Goal: Obtain resource: Obtain resource

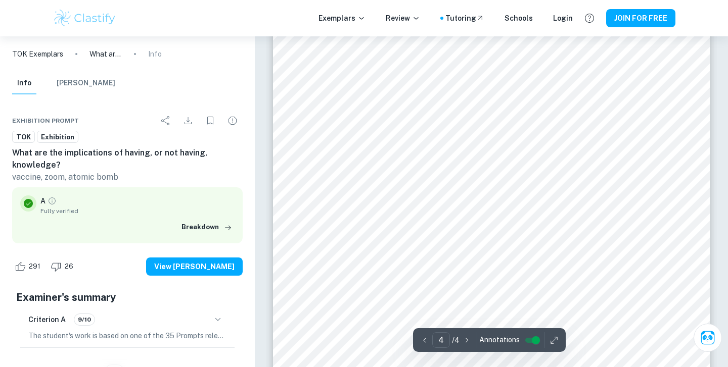
scroll to position [2067, 0]
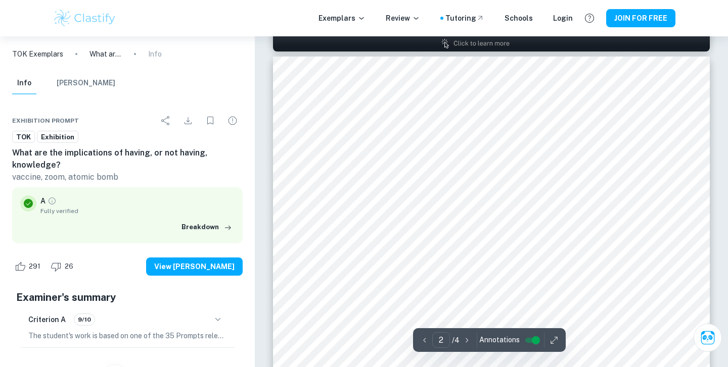
type input "1"
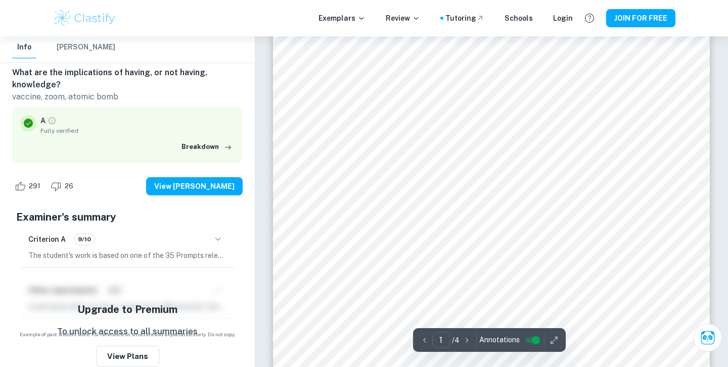
scroll to position [276, 0]
click at [224, 238] on button "button" at bounding box center [217, 239] width 17 height 17
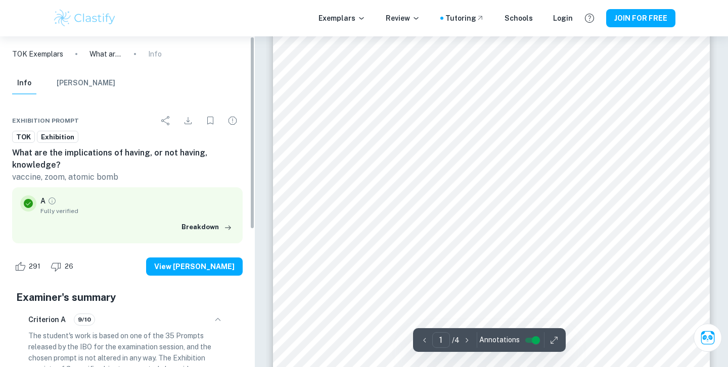
scroll to position [0, 0]
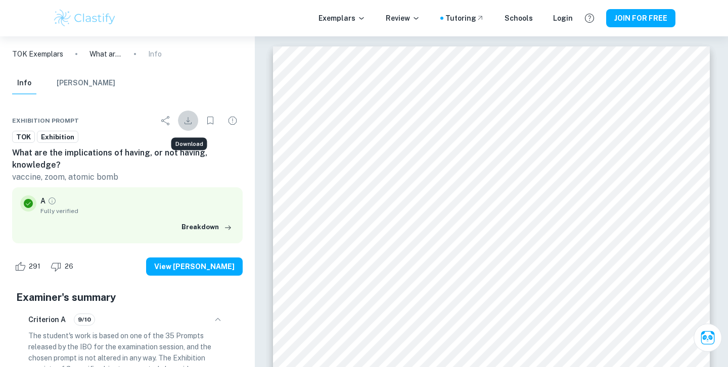
click at [184, 119] on icon "Download" at bounding box center [188, 121] width 12 height 12
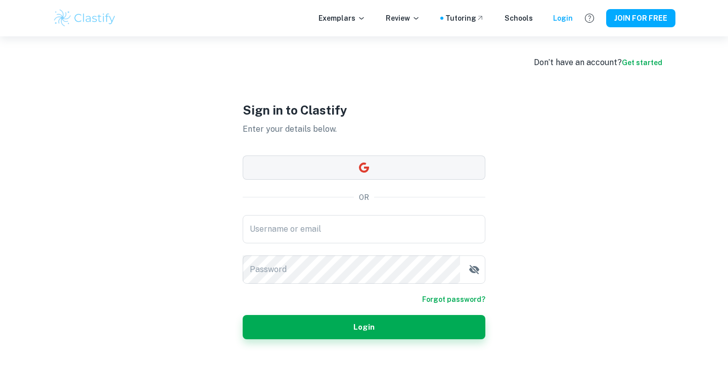
click at [370, 165] on button "button" at bounding box center [364, 168] width 243 height 24
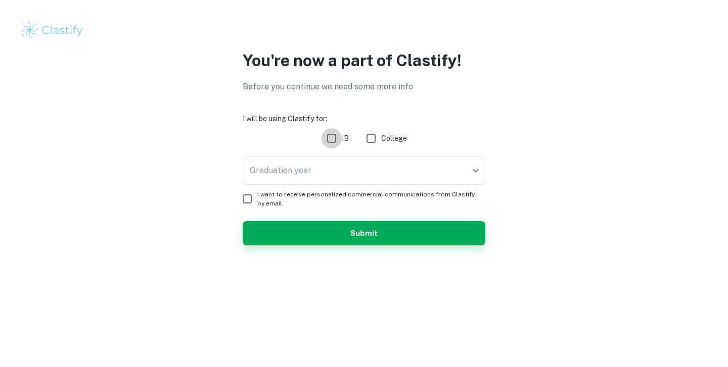
click at [329, 138] on input "IB" at bounding box center [331, 138] width 20 height 20
checkbox input "true"
click at [350, 168] on body "We value your privacy We use cookies to enhance your browsing experience, serve…" at bounding box center [364, 183] width 728 height 367
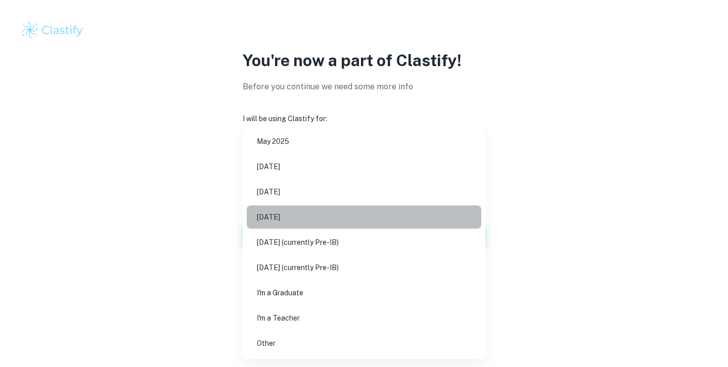
click at [352, 216] on li "November 2026" at bounding box center [364, 217] width 234 height 23
type input "N26"
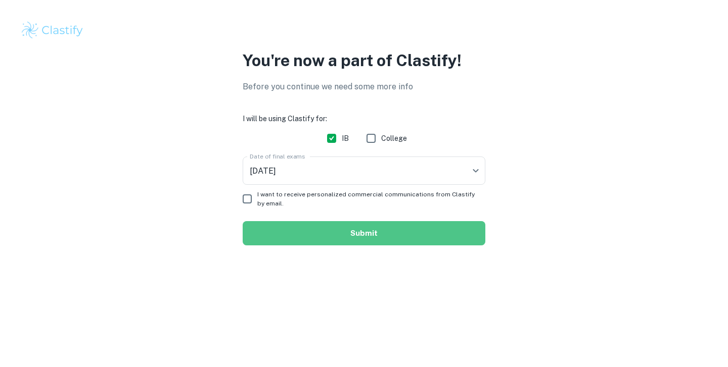
click at [314, 237] on button "Submit" at bounding box center [364, 233] width 243 height 24
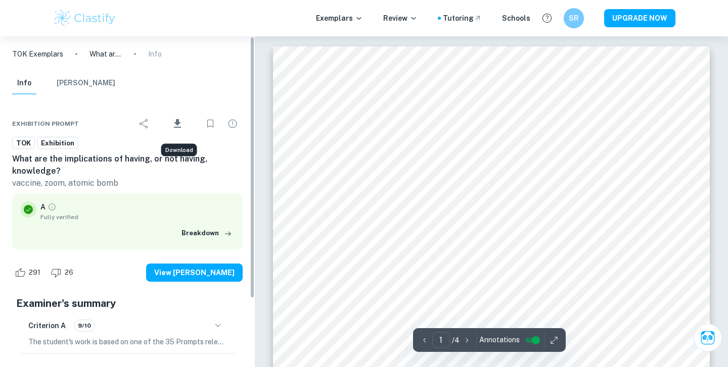
click at [177, 120] on icon "Download" at bounding box center [177, 123] width 7 height 9
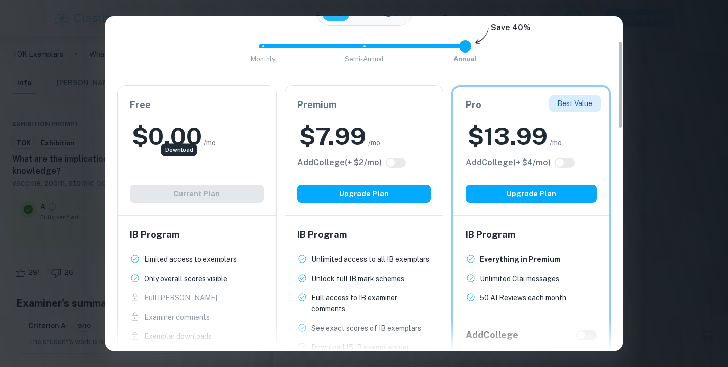
scroll to position [103, 0]
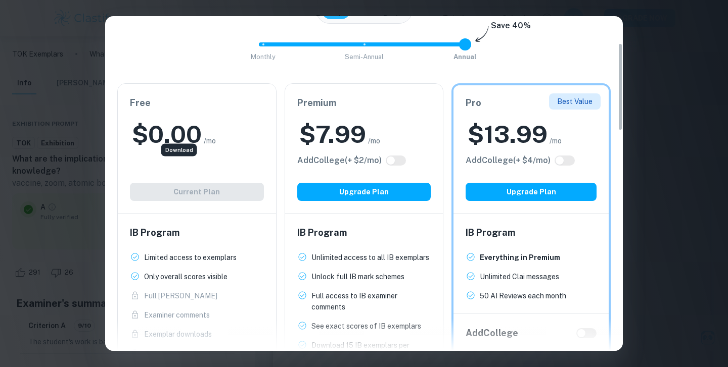
click at [203, 172] on div "Free $ 0.00 /mo Add College (+ $ 2 /mo) Current Plan" at bounding box center [197, 148] width 158 height 129
click at [204, 197] on div "Free $ 0.00 /mo Add College (+ $ 2 /mo) Current Plan" at bounding box center [197, 148] width 158 height 129
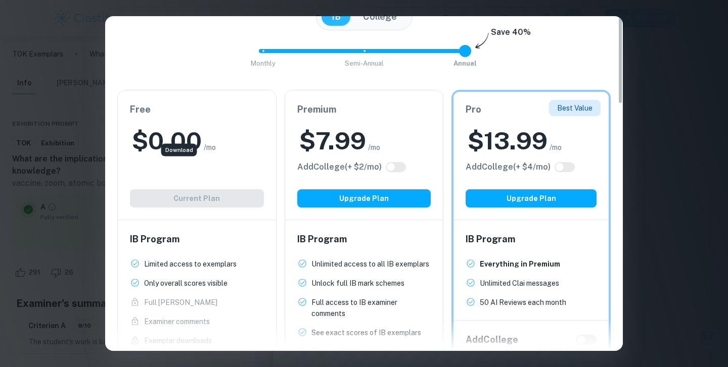
scroll to position [0, 0]
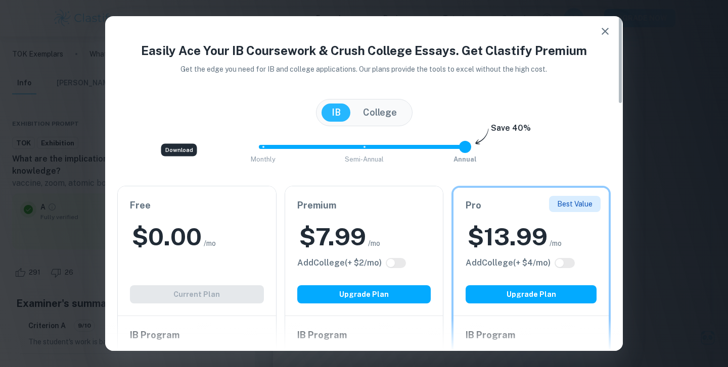
click at [603, 34] on icon "button" at bounding box center [605, 31] width 12 height 12
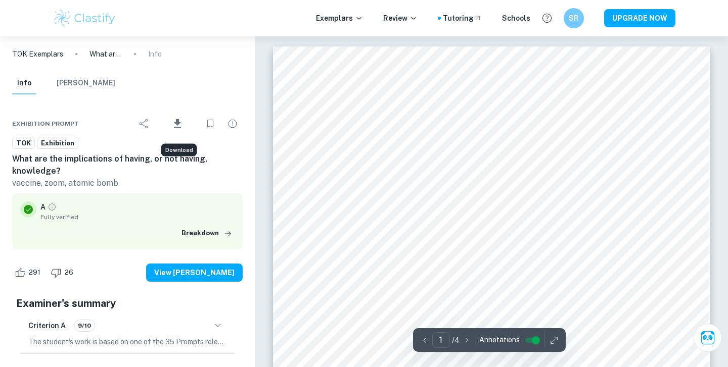
click at [177, 119] on icon "Download" at bounding box center [177, 124] width 12 height 12
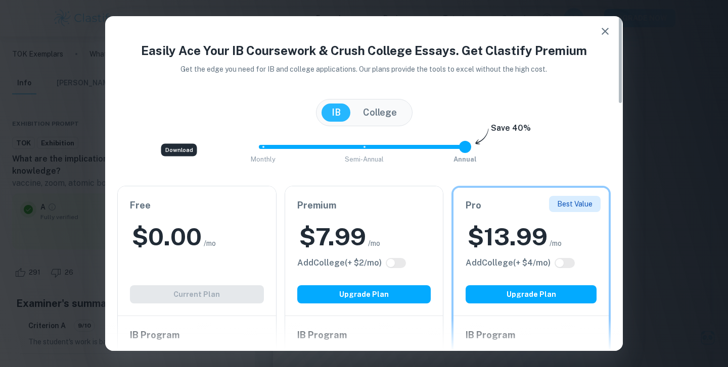
click at [601, 32] on icon "button" at bounding box center [605, 31] width 12 height 12
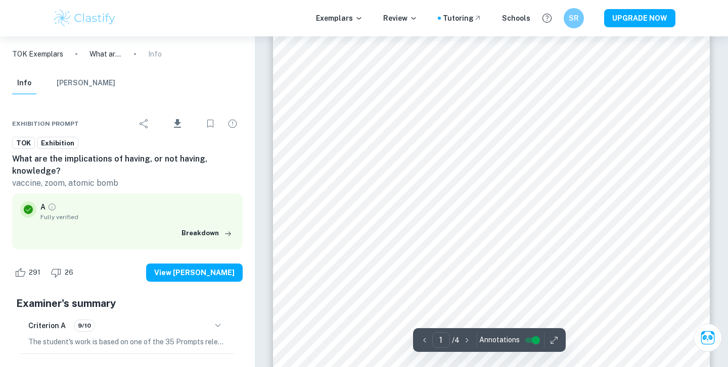
scroll to position [40, 0]
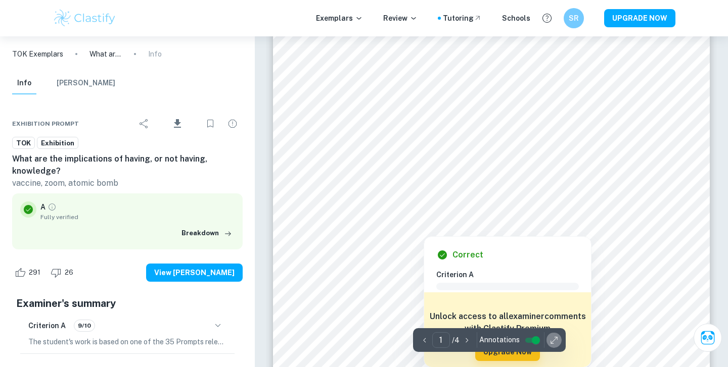
click at [551, 342] on icon "button" at bounding box center [554, 340] width 10 height 10
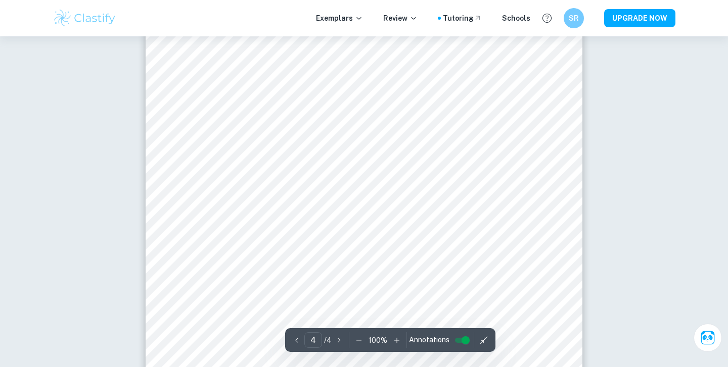
scroll to position [2044, 0]
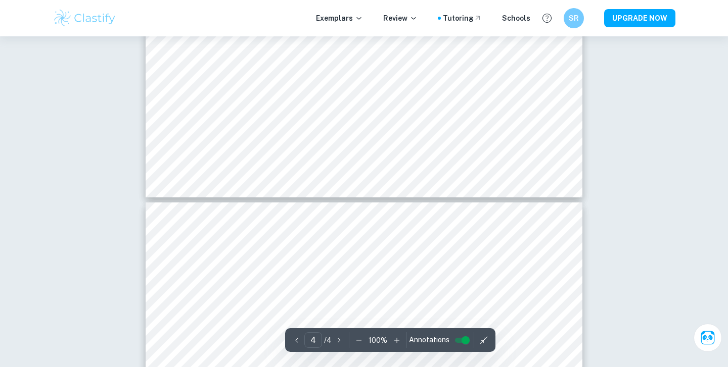
type input "3"
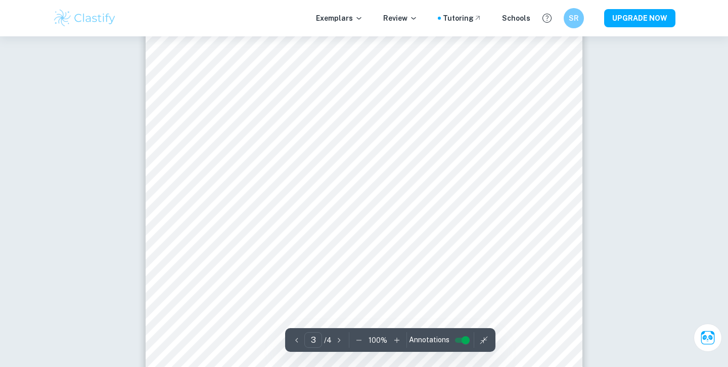
scroll to position [1538, 0]
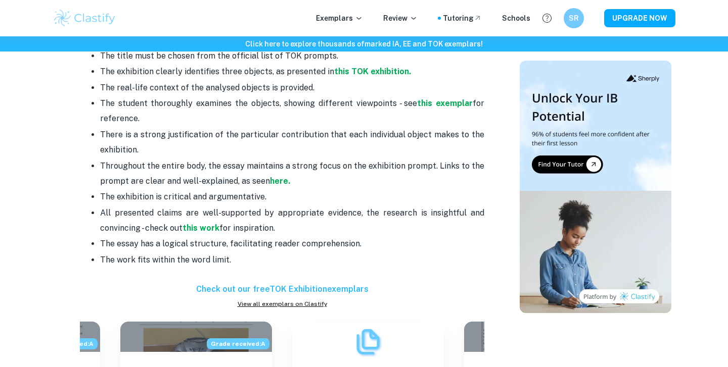
scroll to position [465, 0]
